Goal: Task Accomplishment & Management: Complete application form

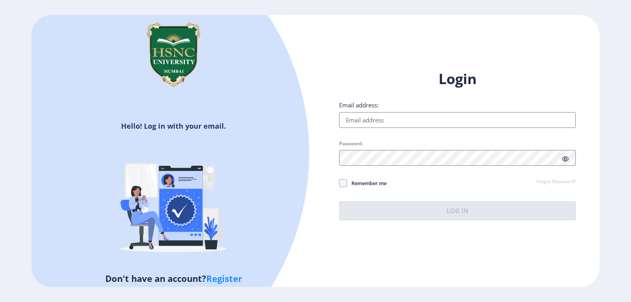
type input "[EMAIL_ADDRESS][DOMAIN_NAME]"
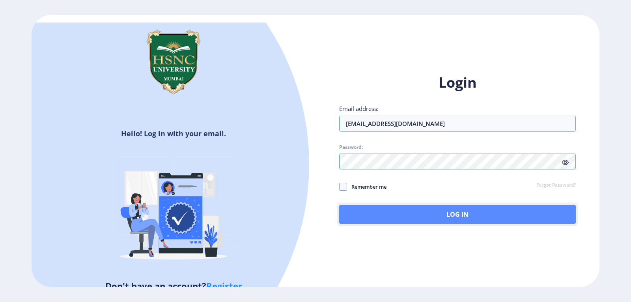
click at [448, 215] on button "Log In" at bounding box center [457, 214] width 236 height 19
click at [417, 218] on button "Log In" at bounding box center [457, 214] width 236 height 19
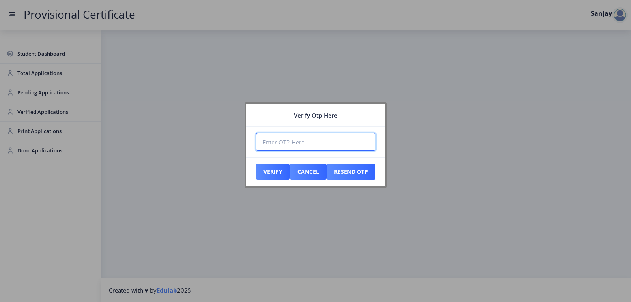
paste input "583476"
type input "583476"
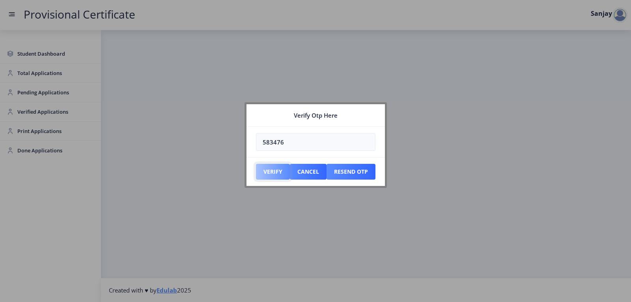
click at [267, 171] on button "Verify" at bounding box center [273, 172] width 34 height 16
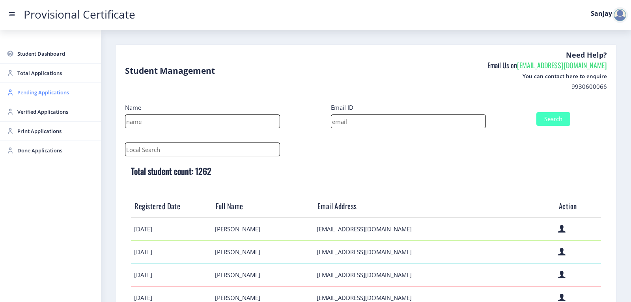
click at [39, 93] on span "Pending Applications" at bounding box center [55, 91] width 77 height 9
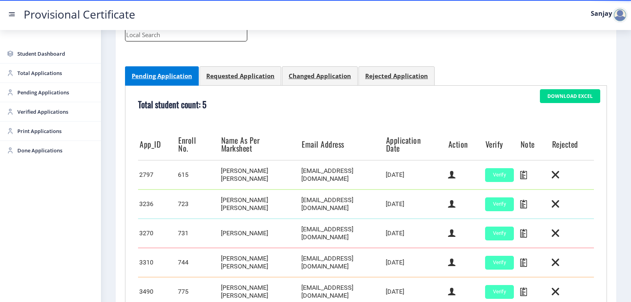
scroll to position [196, 0]
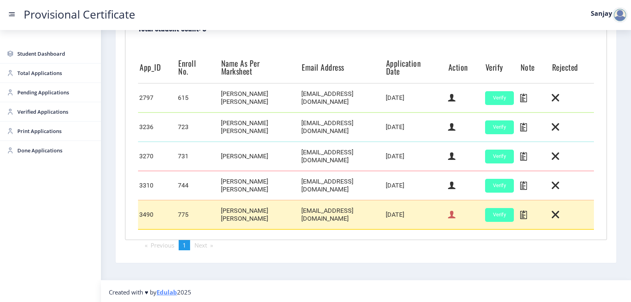
click at [448, 214] on icon at bounding box center [451, 214] width 7 height 10
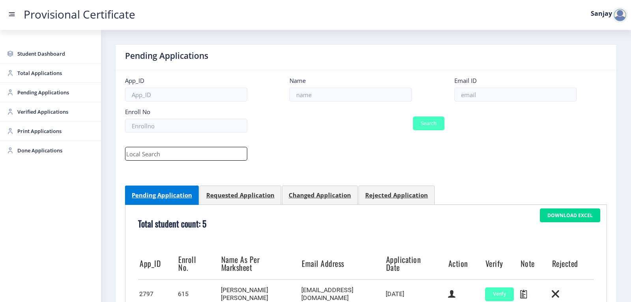
select select "March"
select select "A"
select select "Regular"
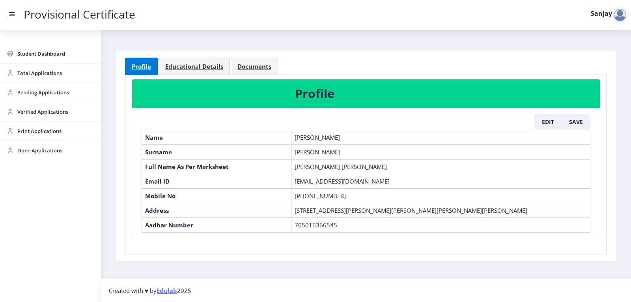
scroll to position [24, 0]
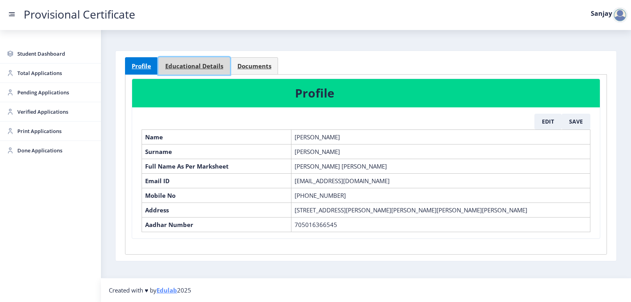
click at [189, 57] on link "Educational Details" at bounding box center [193, 65] width 71 height 17
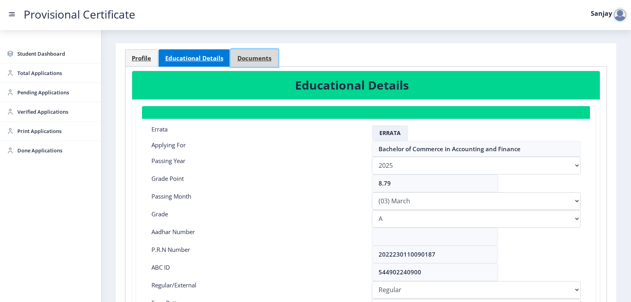
click at [253, 58] on span "Documents" at bounding box center [254, 58] width 34 height 6
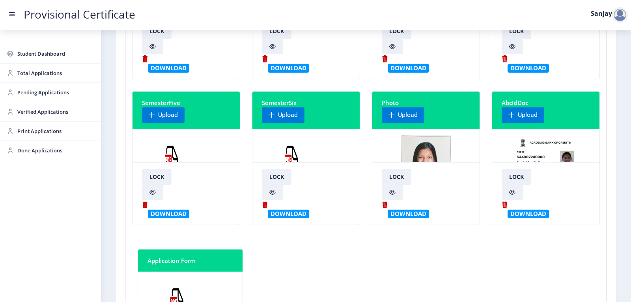
scroll to position [142, 0]
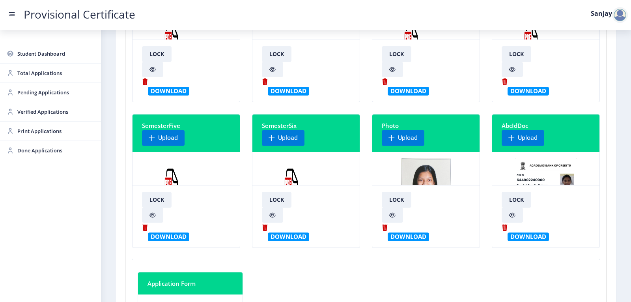
click at [286, 175] on img at bounding box center [291, 187] width 59 height 59
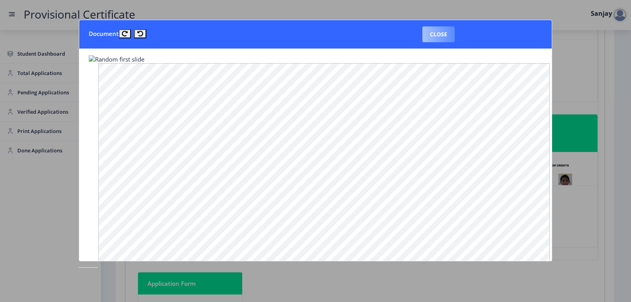
click at [441, 35] on button "Close" at bounding box center [438, 34] width 32 height 16
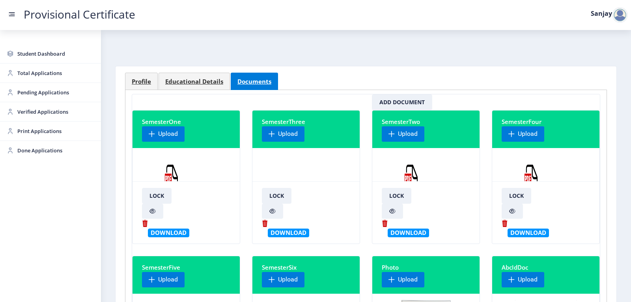
scroll to position [0, 0]
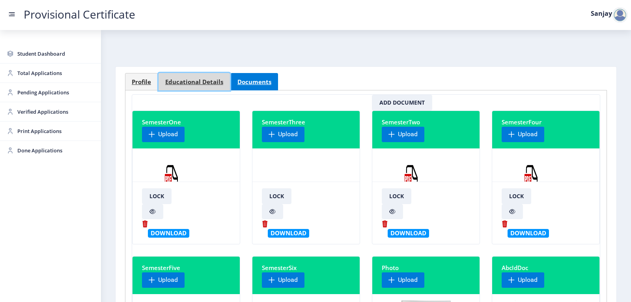
click at [196, 82] on span "Educational Details" at bounding box center [194, 82] width 58 height 6
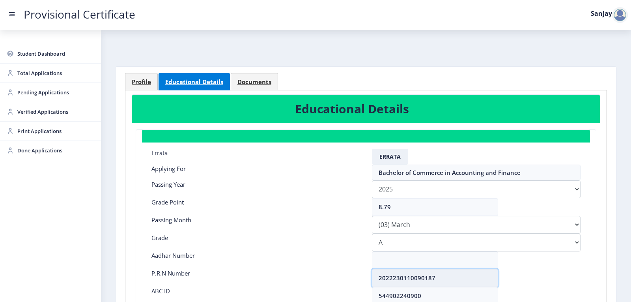
drag, startPoint x: 379, startPoint y: 279, endPoint x: 437, endPoint y: 284, distance: 58.9
click at [437, 284] on input "2022230110090187" at bounding box center [435, 278] width 126 height 18
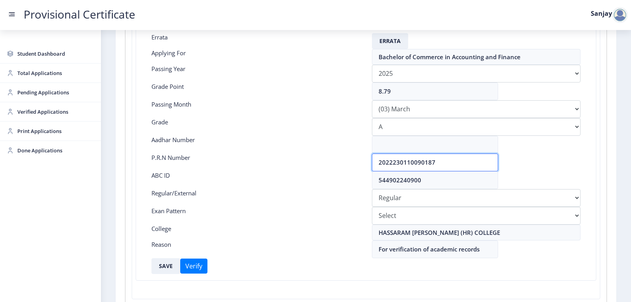
scroll to position [118, 0]
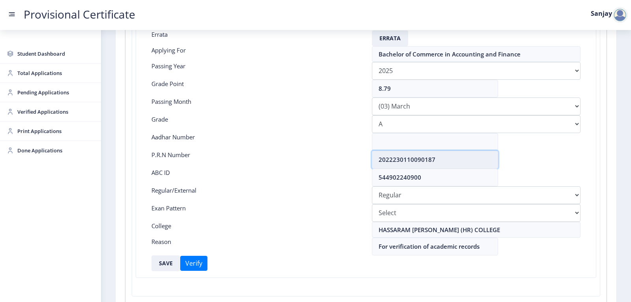
drag, startPoint x: 378, startPoint y: 156, endPoint x: 448, endPoint y: 160, distance: 69.9
click at [448, 160] on input "2022230110090187" at bounding box center [435, 160] width 126 height 18
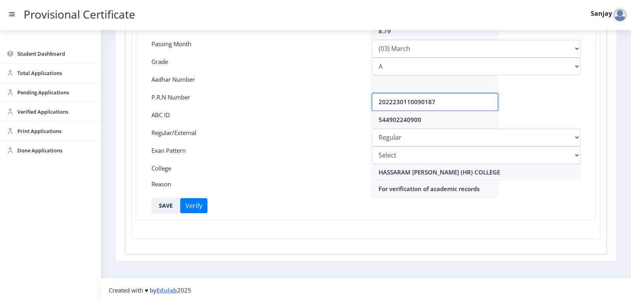
scroll to position [136, 0]
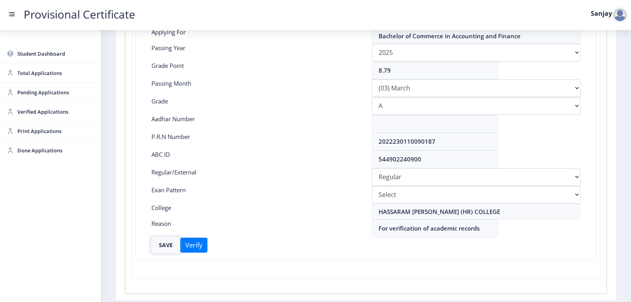
click at [171, 243] on button "SAVE" at bounding box center [165, 245] width 29 height 16
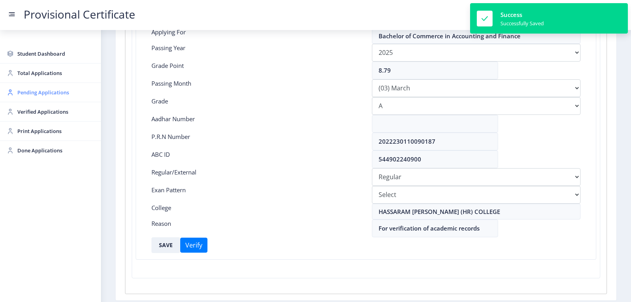
click at [48, 94] on span "Pending Applications" at bounding box center [55, 91] width 77 height 9
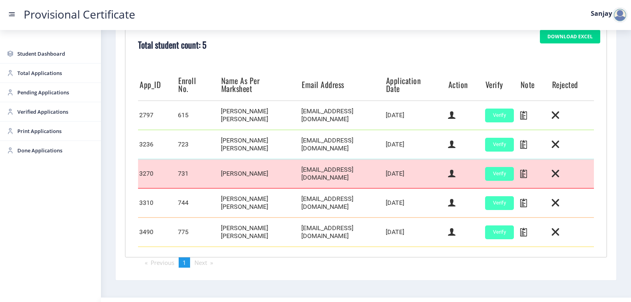
scroll to position [196, 0]
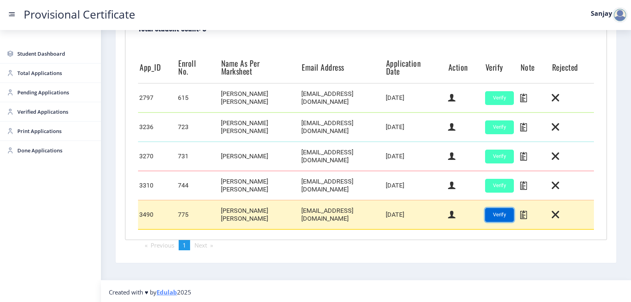
click at [487, 212] on button "Verify" at bounding box center [499, 215] width 29 height 14
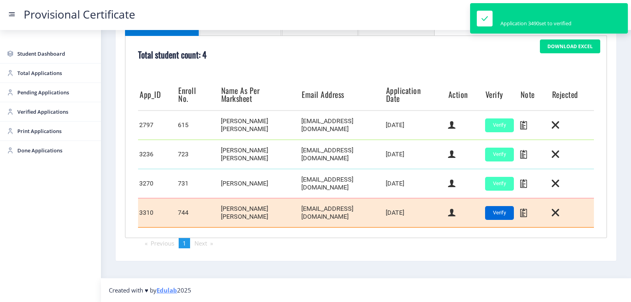
scroll to position [167, 0]
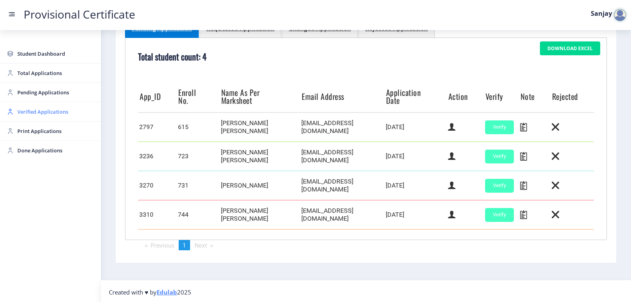
click at [43, 110] on span "Verified Applications" at bounding box center [55, 111] width 77 height 9
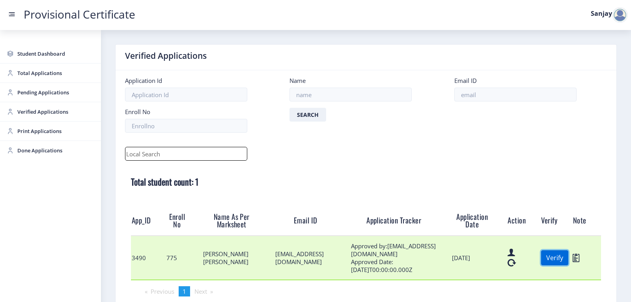
click at [551, 258] on button "Verify" at bounding box center [554, 257] width 27 height 15
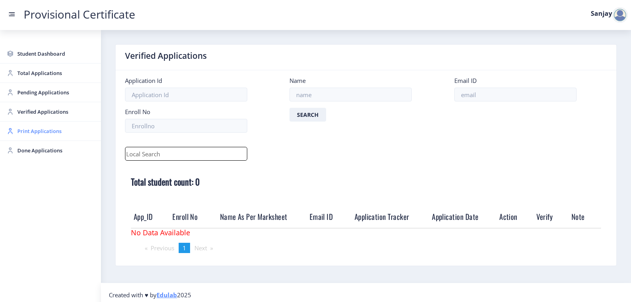
click at [42, 130] on span "Print Applications" at bounding box center [55, 130] width 77 height 9
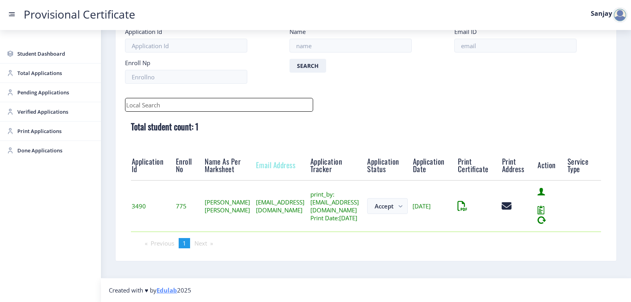
scroll to position [61, 0]
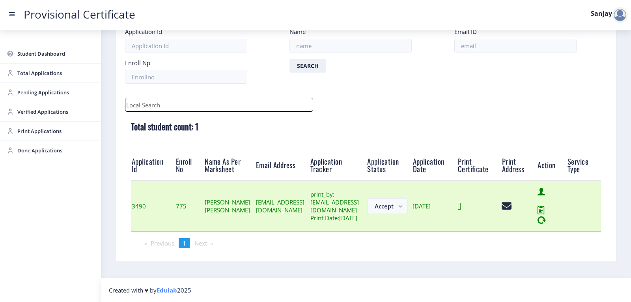
click at [461, 205] on icon at bounding box center [459, 206] width 4 height 10
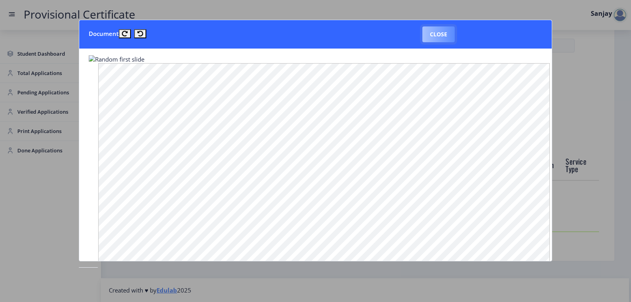
click at [445, 37] on button "Close" at bounding box center [438, 34] width 32 height 16
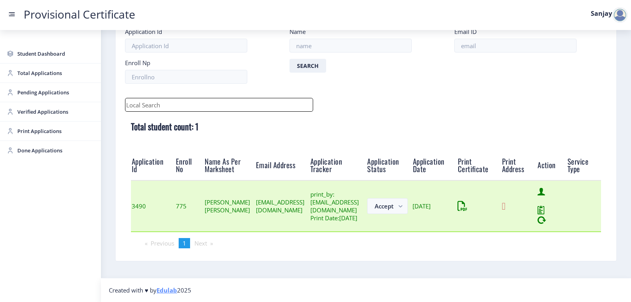
click at [505, 208] on icon at bounding box center [503, 206] width 4 height 10
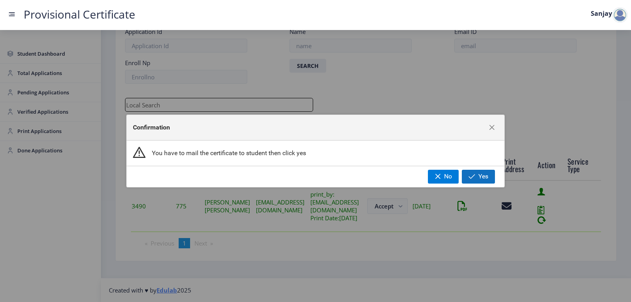
click at [467, 179] on button "Yes" at bounding box center [478, 175] width 33 height 13
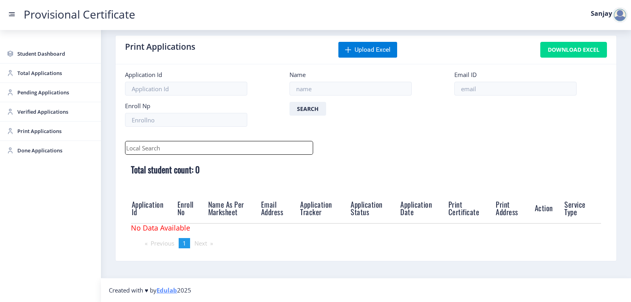
scroll to position [9, 0]
click at [622, 14] on div at bounding box center [620, 15] width 16 height 16
click at [604, 57] on span "Log out" at bounding box center [599, 57] width 50 height 9
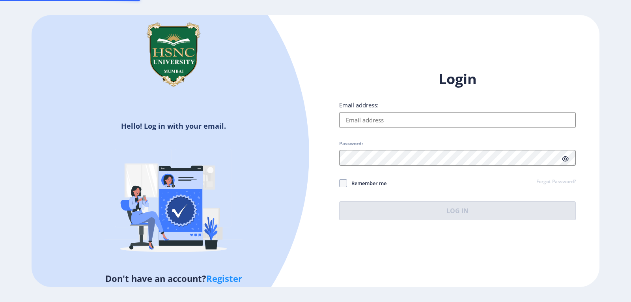
type input "[EMAIL_ADDRESS][DOMAIN_NAME]"
